Goal: Information Seeking & Learning: Learn about a topic

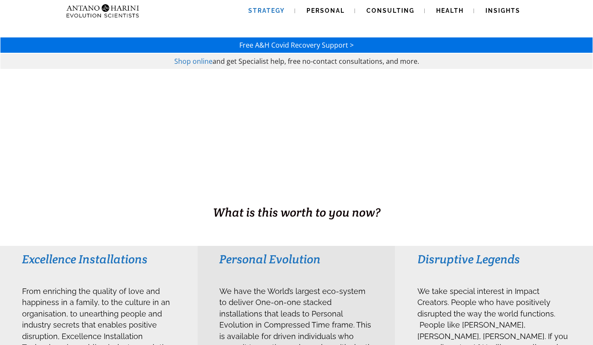
click at [268, 10] on span "Strategy" at bounding box center [266, 10] width 37 height 7
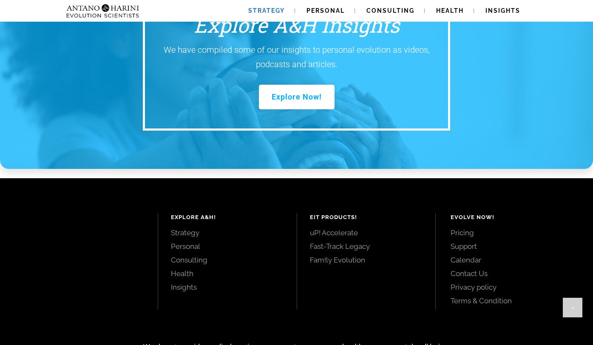
click at [469, 228] on link "Pricing" at bounding box center [512, 232] width 123 height 9
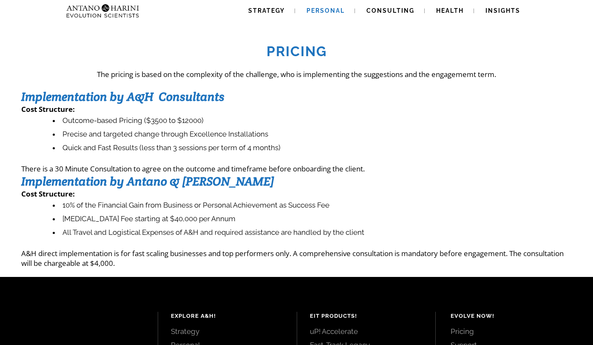
click at [322, 10] on span "Personal" at bounding box center [326, 10] width 38 height 7
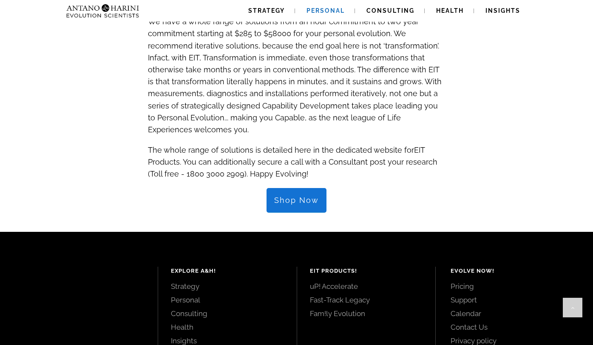
scroll to position [870, 0]
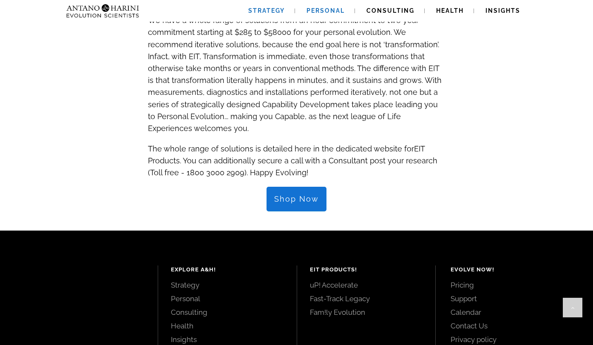
click at [267, 8] on span "Strategy" at bounding box center [266, 10] width 37 height 7
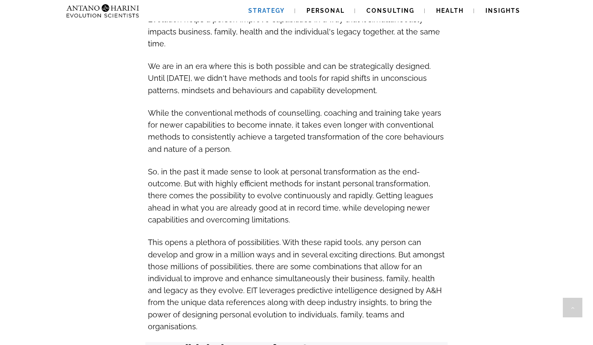
scroll to position [1193, 0]
